Goal: Transaction & Acquisition: Purchase product/service

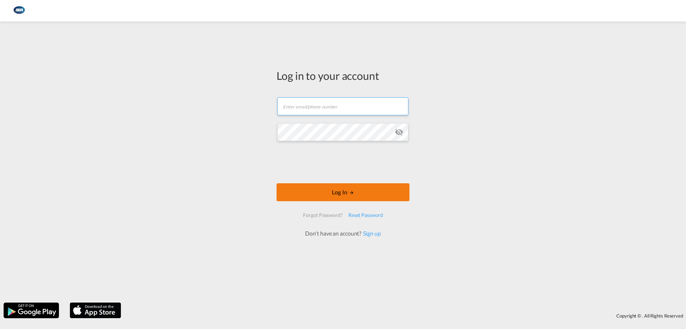
type input "[EMAIL_ADDRESS][DOMAIN_NAME]"
click at [338, 190] on button "Log In" at bounding box center [343, 192] width 133 height 18
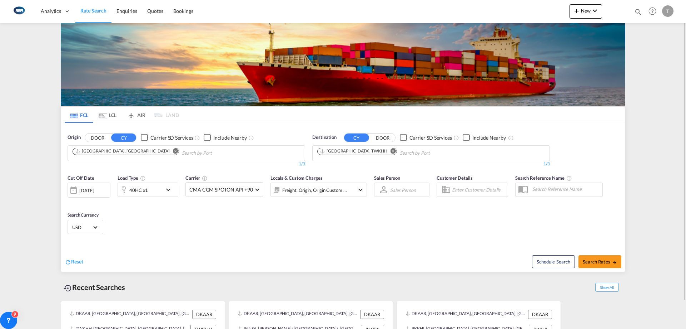
click at [391, 151] on md-icon "Remove" at bounding box center [393, 150] width 5 height 5
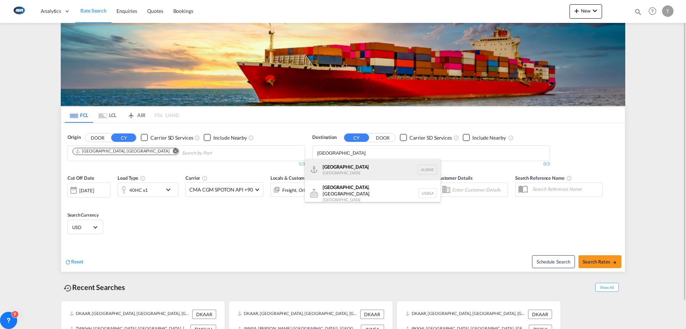
type input "[GEOGRAPHIC_DATA]"
drag, startPoint x: 364, startPoint y: 170, endPoint x: 164, endPoint y: 206, distance: 203.4
click at [364, 171] on div "[GEOGRAPHIC_DATA] [GEOGRAPHIC_DATA] AUBNE" at bounding box center [373, 169] width 136 height 21
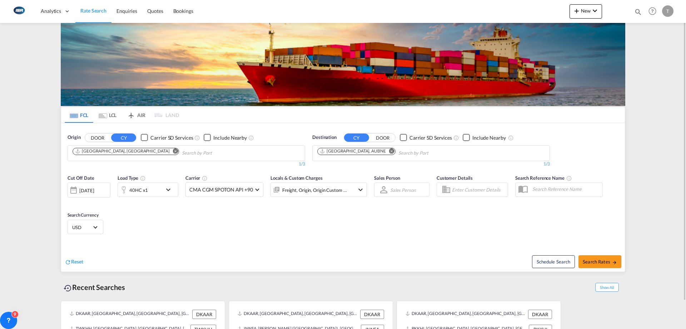
click at [143, 188] on div "40HC x1" at bounding box center [138, 190] width 19 height 10
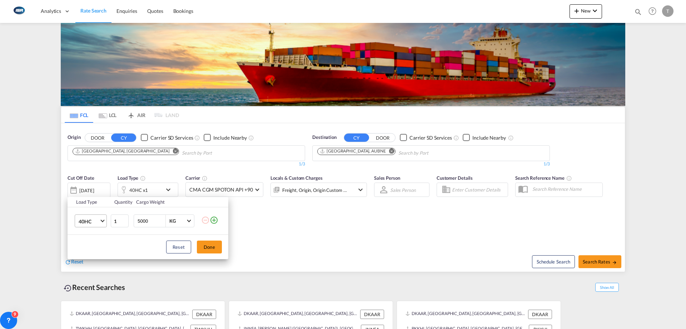
click at [82, 197] on span "40HC" at bounding box center [89, 221] width 21 height 7
click at [89, 192] on md-option "20GP" at bounding box center [97, 186] width 49 height 17
drag, startPoint x: 204, startPoint y: 246, endPoint x: 250, endPoint y: 220, distance: 53.3
click at [205, 197] on button "Done" at bounding box center [209, 246] width 25 height 13
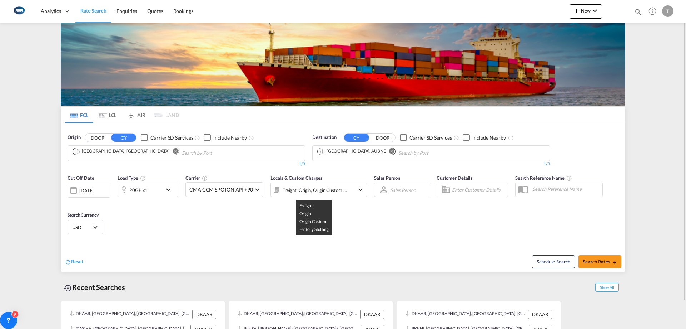
click at [312, 193] on div "Freight, Origin, Origin Custom +1" at bounding box center [314, 190] width 65 height 10
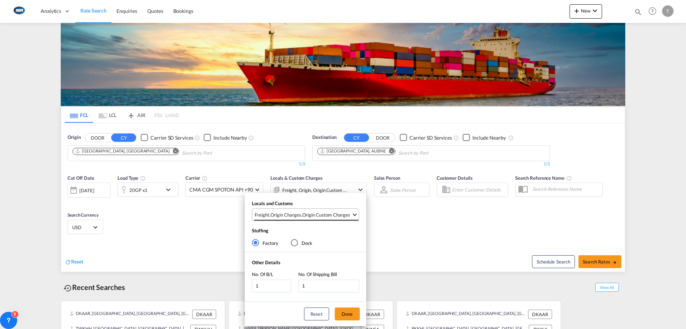
click at [304, 197] on md-select-value "Freight , Origin Charges , Origin Custom Charges" at bounding box center [306, 214] width 105 height 12
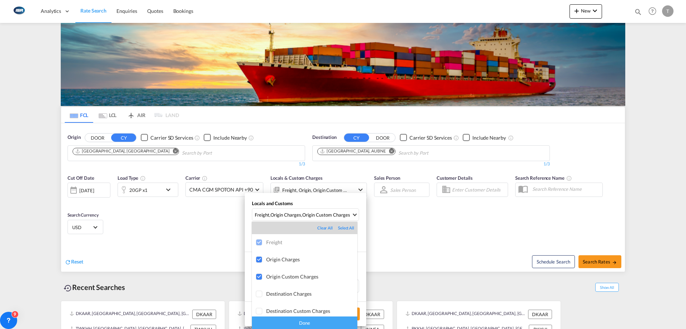
click at [319, 197] on div "Done" at bounding box center [304, 322] width 105 height 13
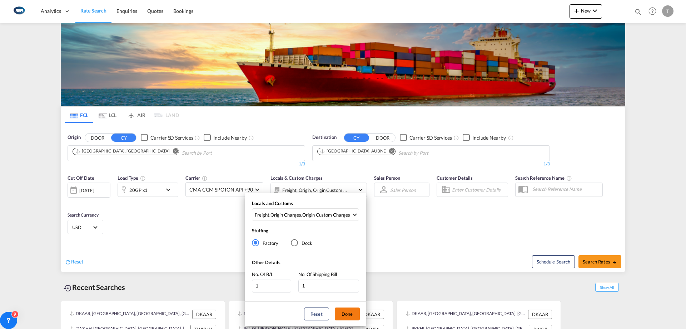
click at [343, 197] on button "Done" at bounding box center [347, 313] width 25 height 13
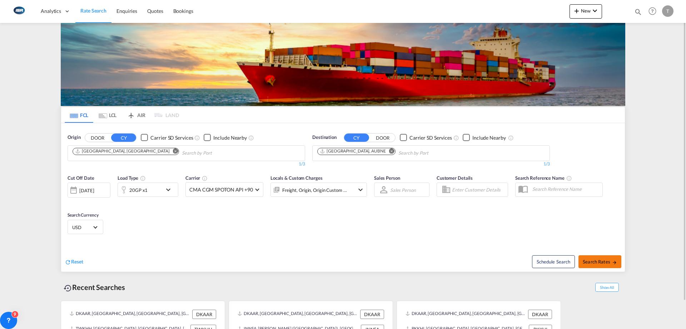
click at [452, 197] on button "Search Rates" at bounding box center [600, 261] width 43 height 13
type input "DKAAR to AUBNE / [DATE]"
